Goal: Task Accomplishment & Management: Manage account settings

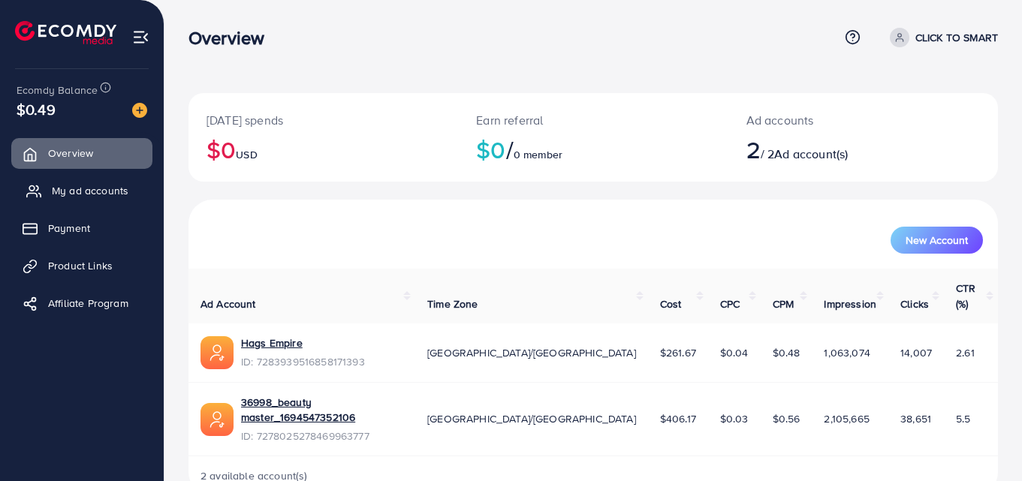
click at [110, 198] on span "My ad accounts" at bounding box center [90, 190] width 77 height 15
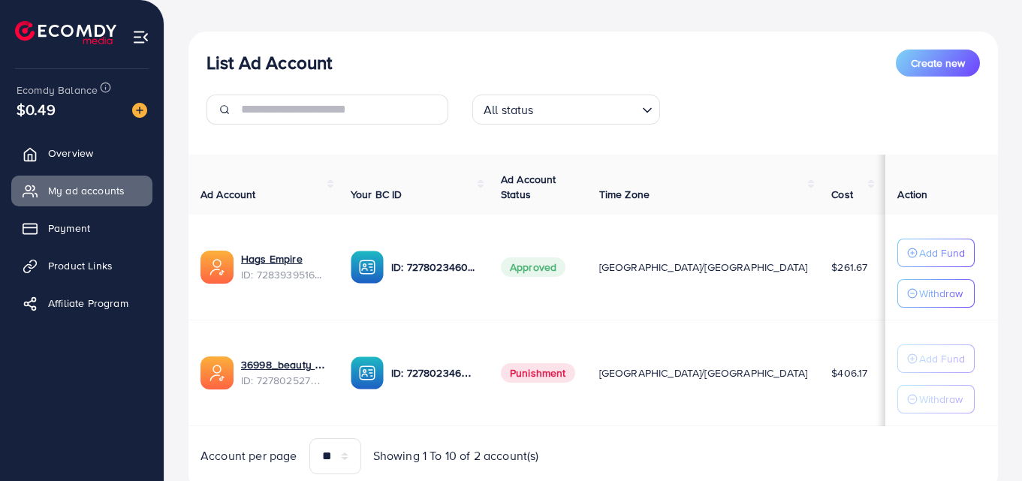
scroll to position [206, 0]
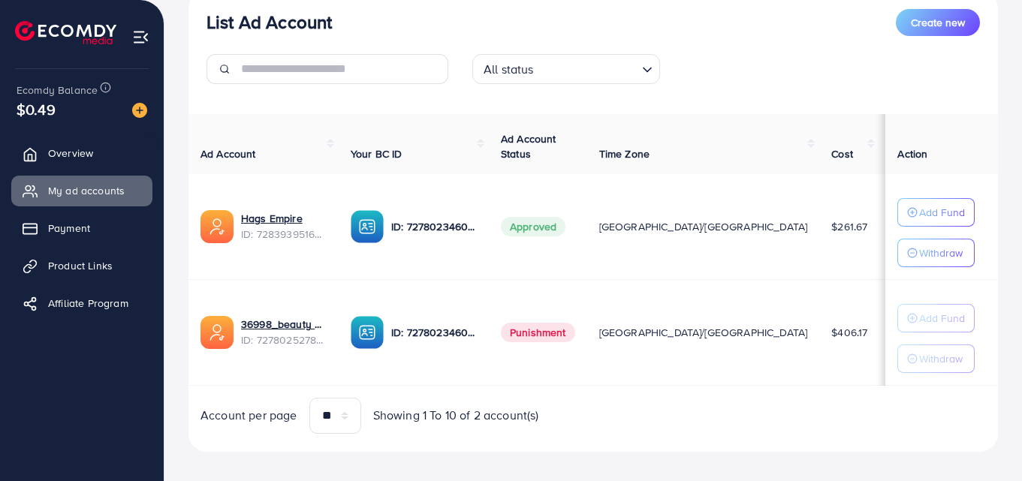
scroll to position [206, 0]
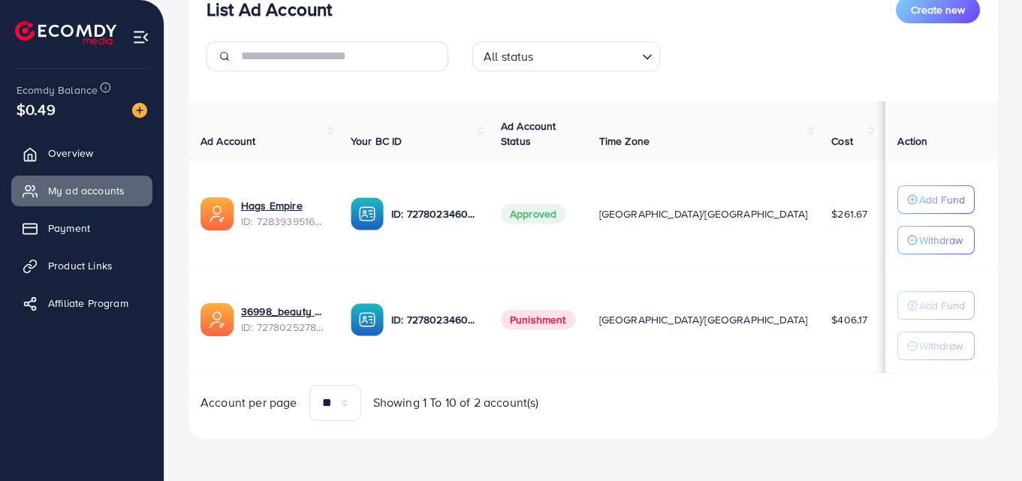
click at [651, 359] on td "[GEOGRAPHIC_DATA]/[GEOGRAPHIC_DATA]" at bounding box center [703, 320] width 233 height 106
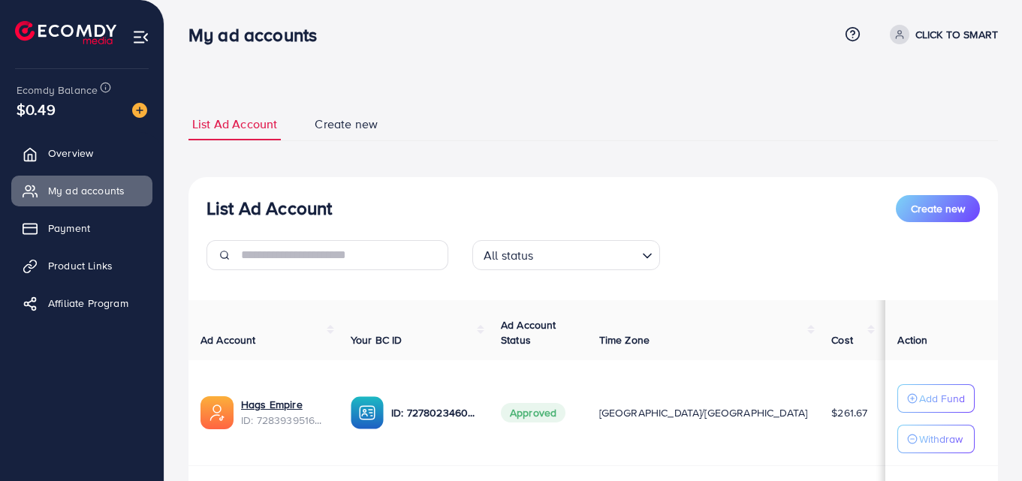
scroll to position [2, 0]
